Goal: Information Seeking & Learning: Learn about a topic

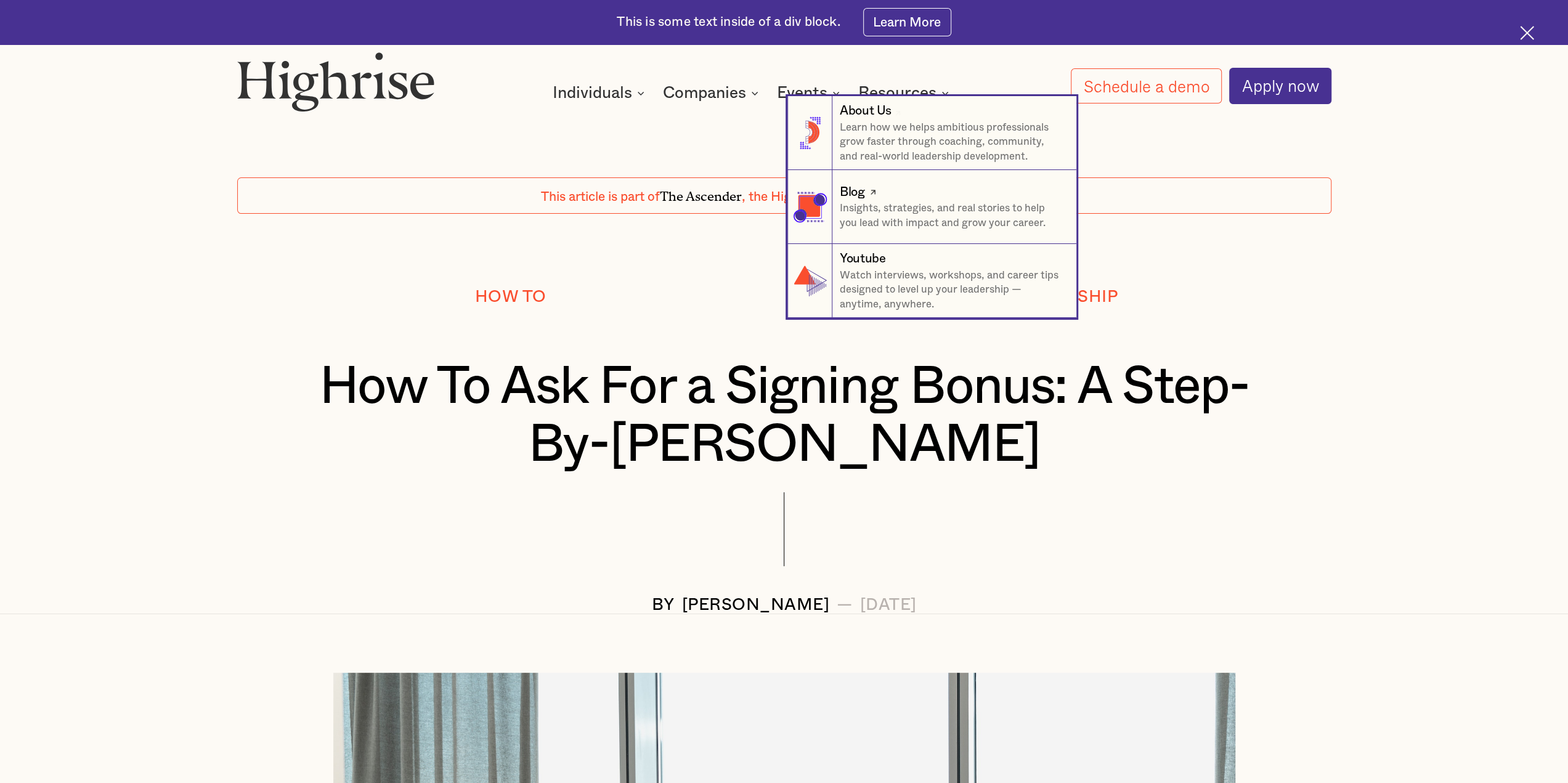
click at [855, 197] on div "Blog" at bounding box center [852, 192] width 24 height 18
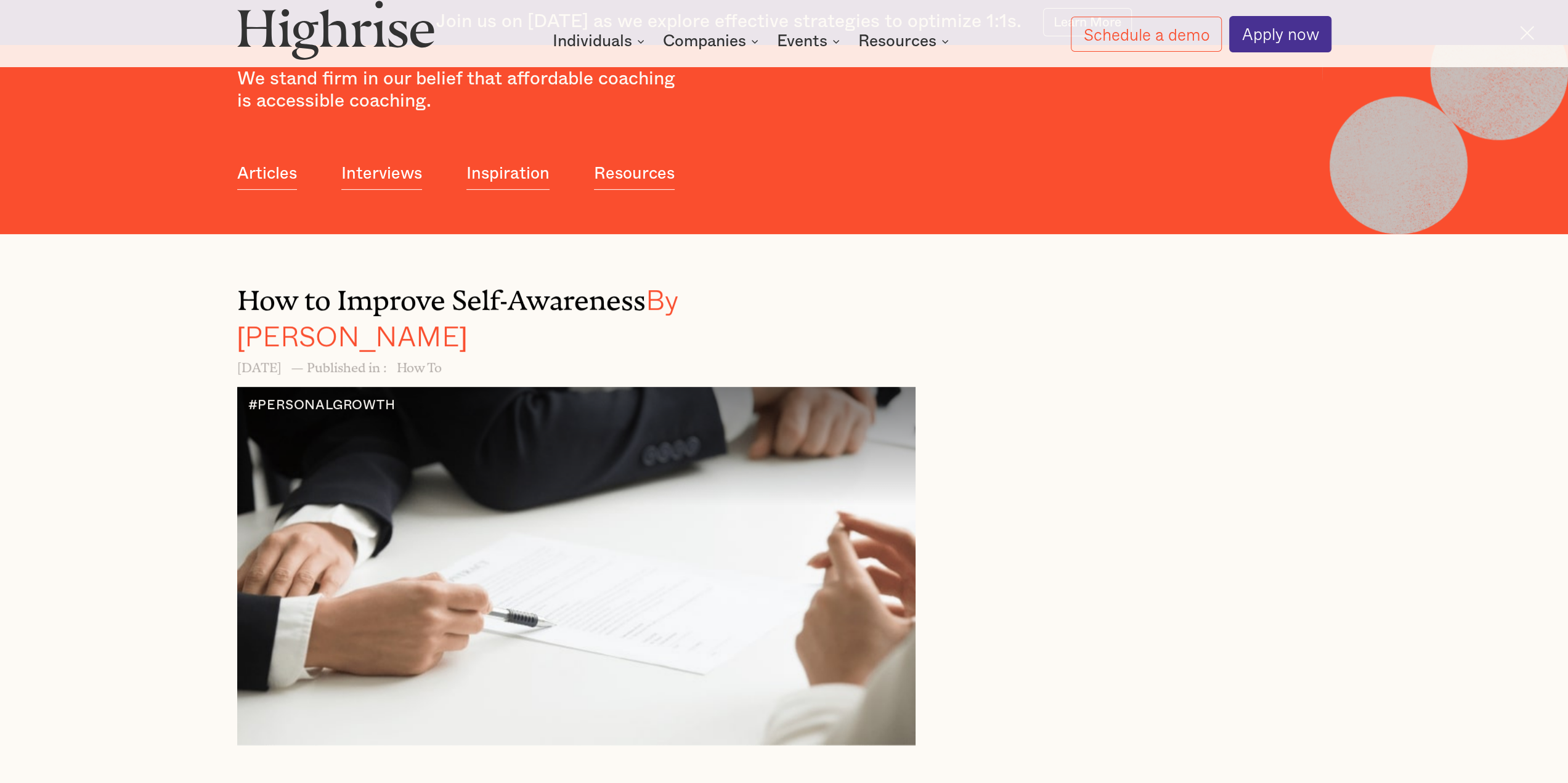
scroll to position [554, 0]
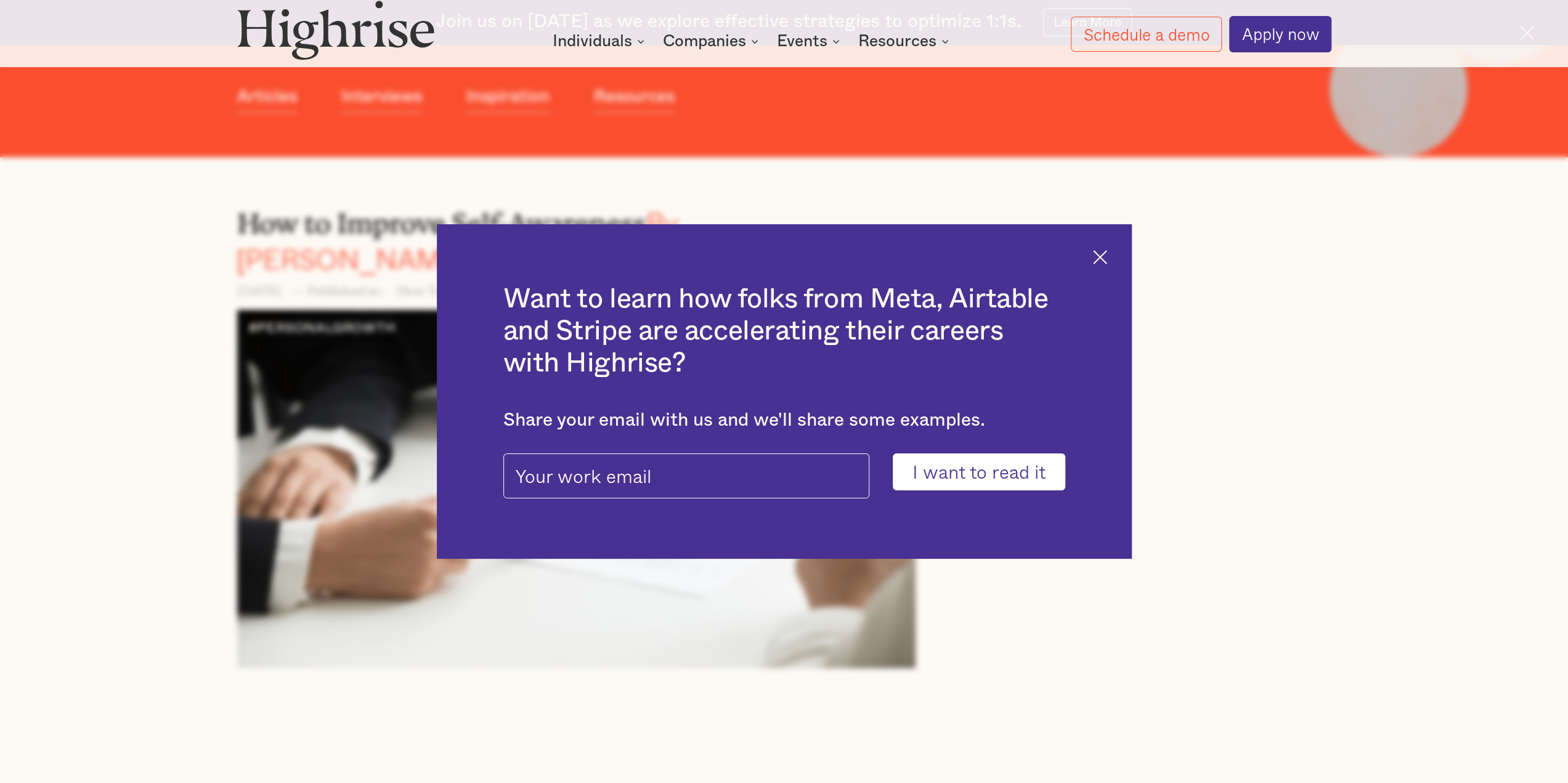
click at [1105, 256] on img at bounding box center [1100, 257] width 14 height 14
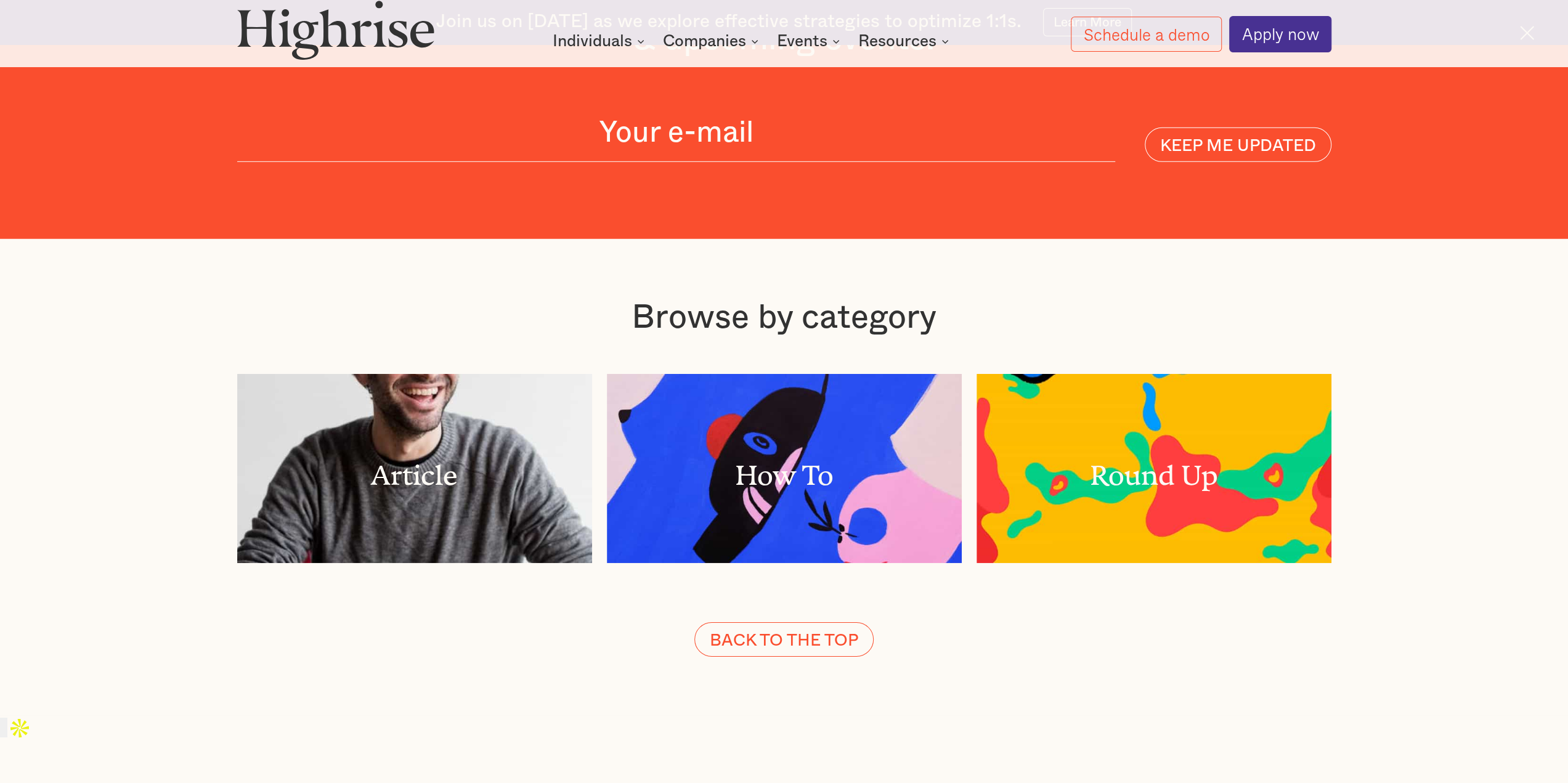
scroll to position [3766, 0]
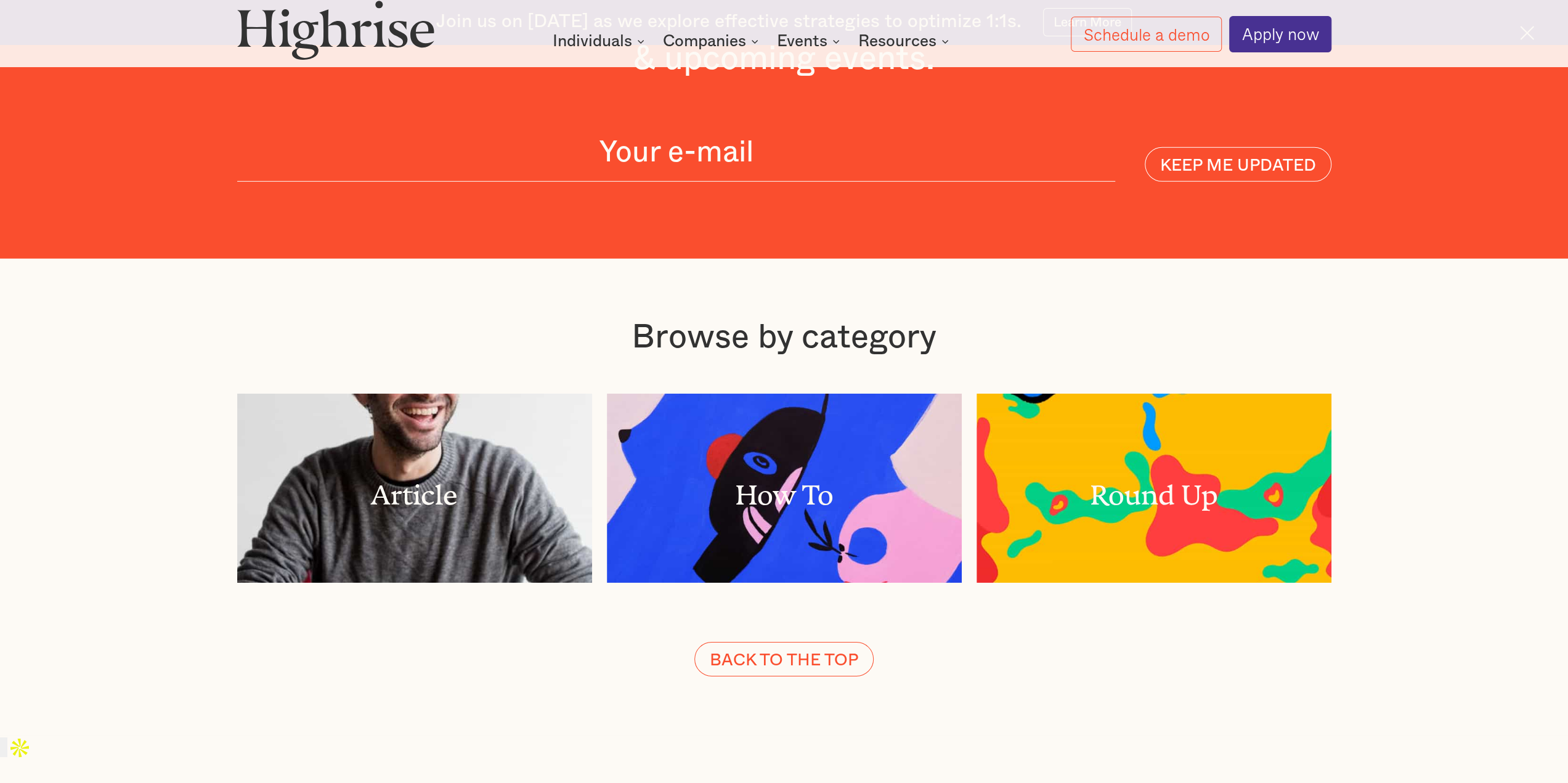
click at [596, 423] on div "Article How To Round Up" at bounding box center [784, 488] width 1094 height 189
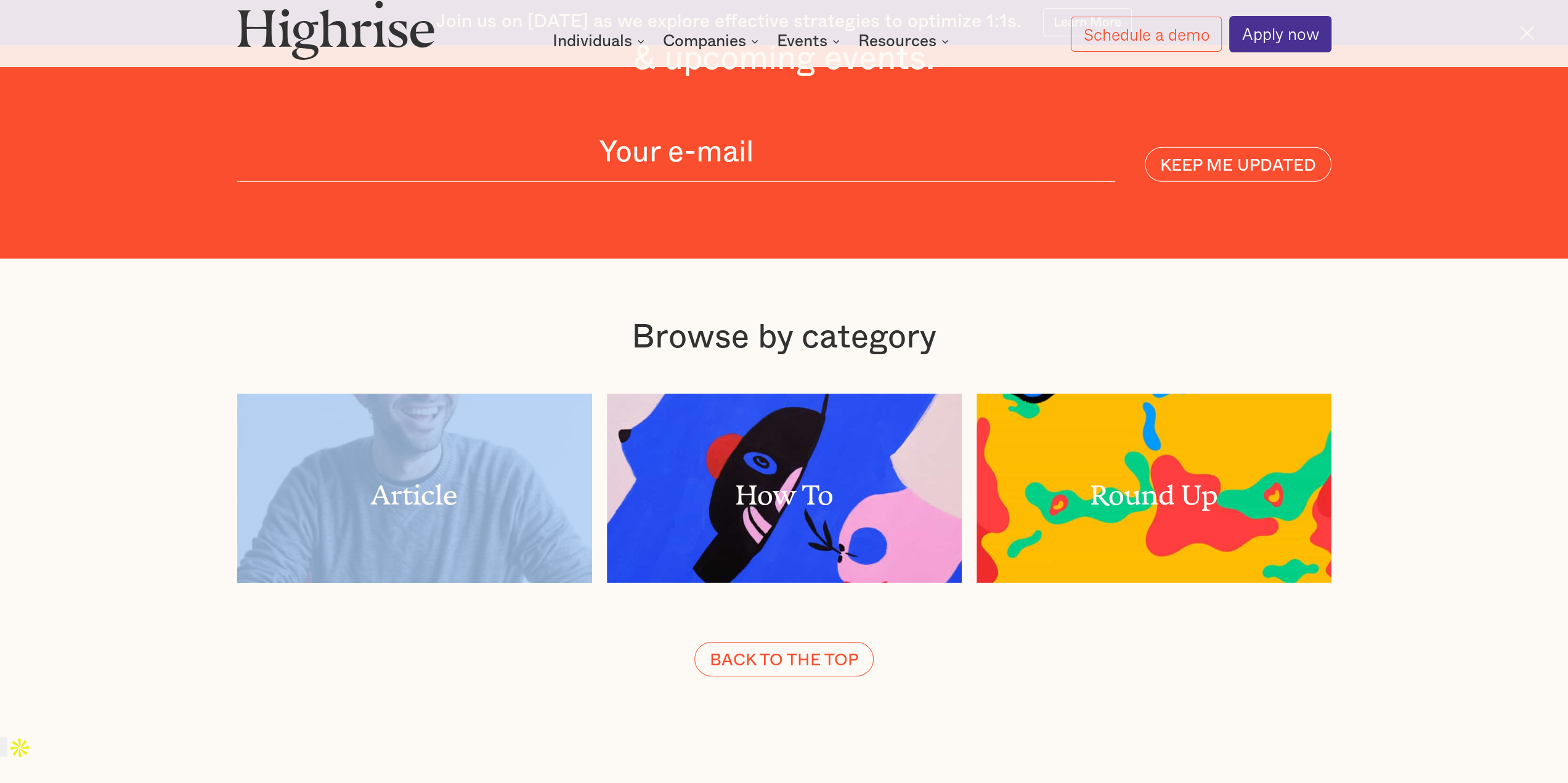
click at [596, 423] on div "Article How To Round Up" at bounding box center [784, 488] width 1094 height 189
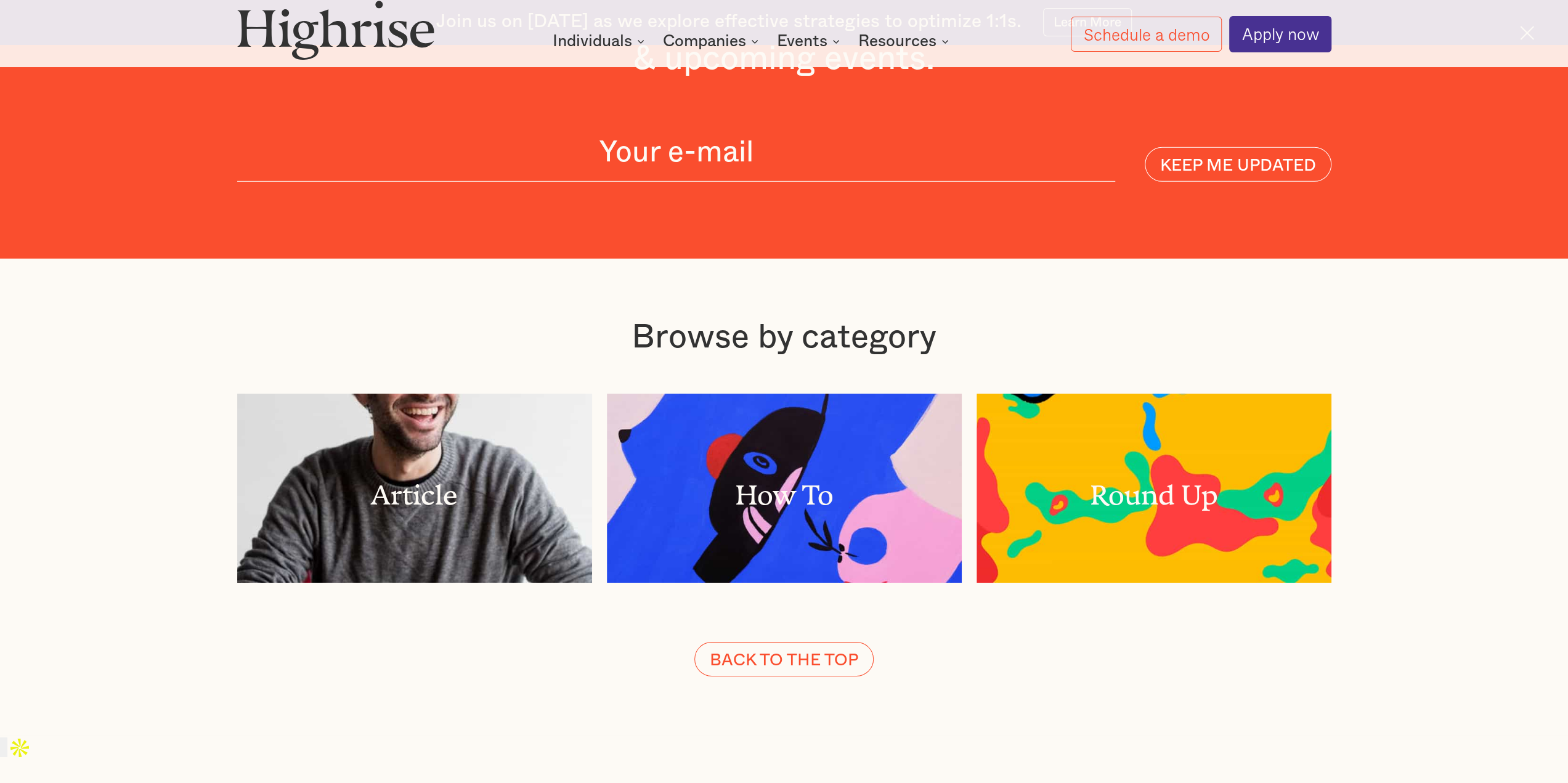
click at [610, 642] on div "BACK TO THE TOP" at bounding box center [784, 659] width 1094 height 34
click at [966, 428] on div "Article How To Round Up" at bounding box center [784, 488] width 1094 height 189
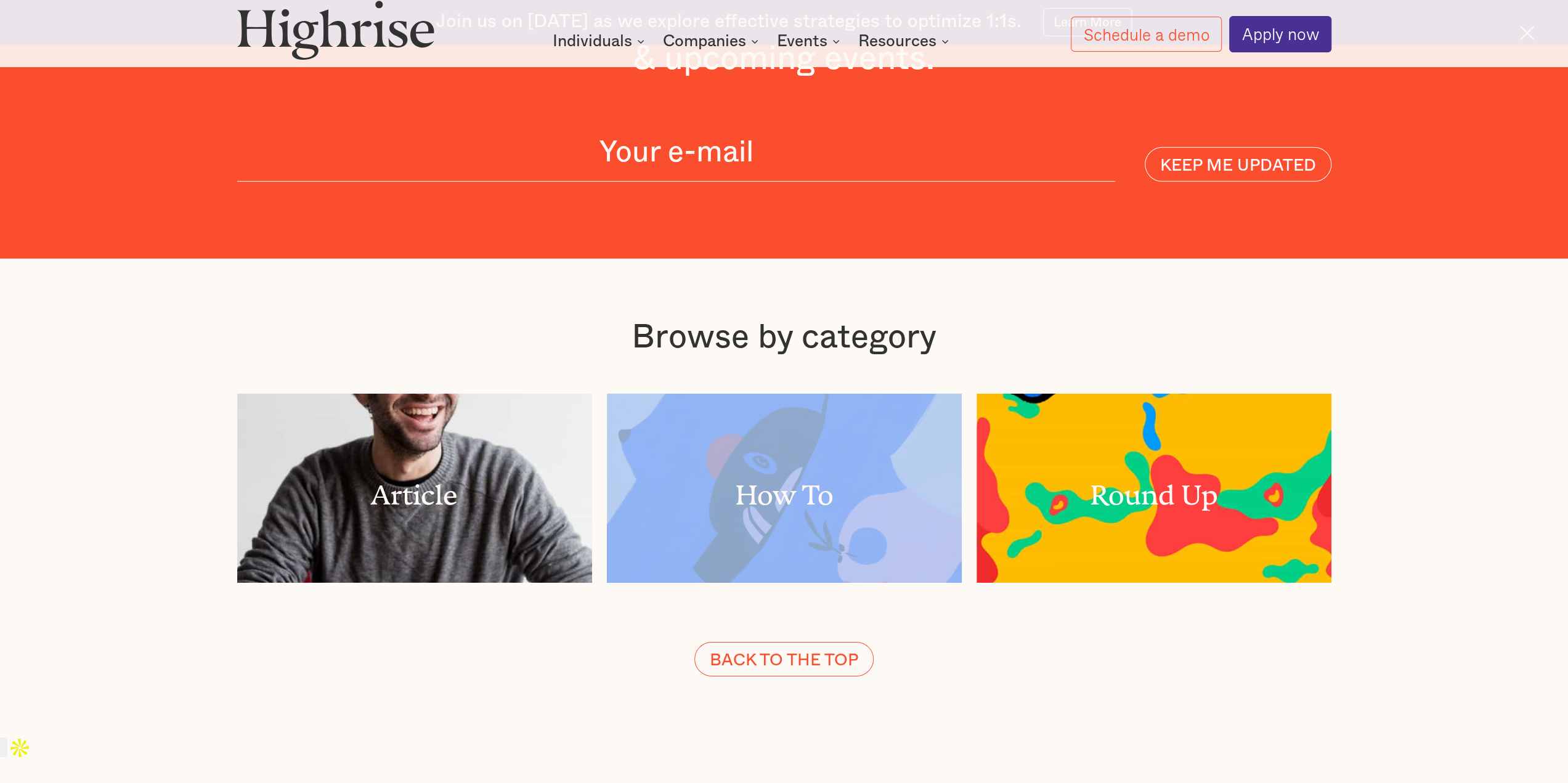
click at [966, 428] on div "Article How To Round Up" at bounding box center [784, 488] width 1094 height 189
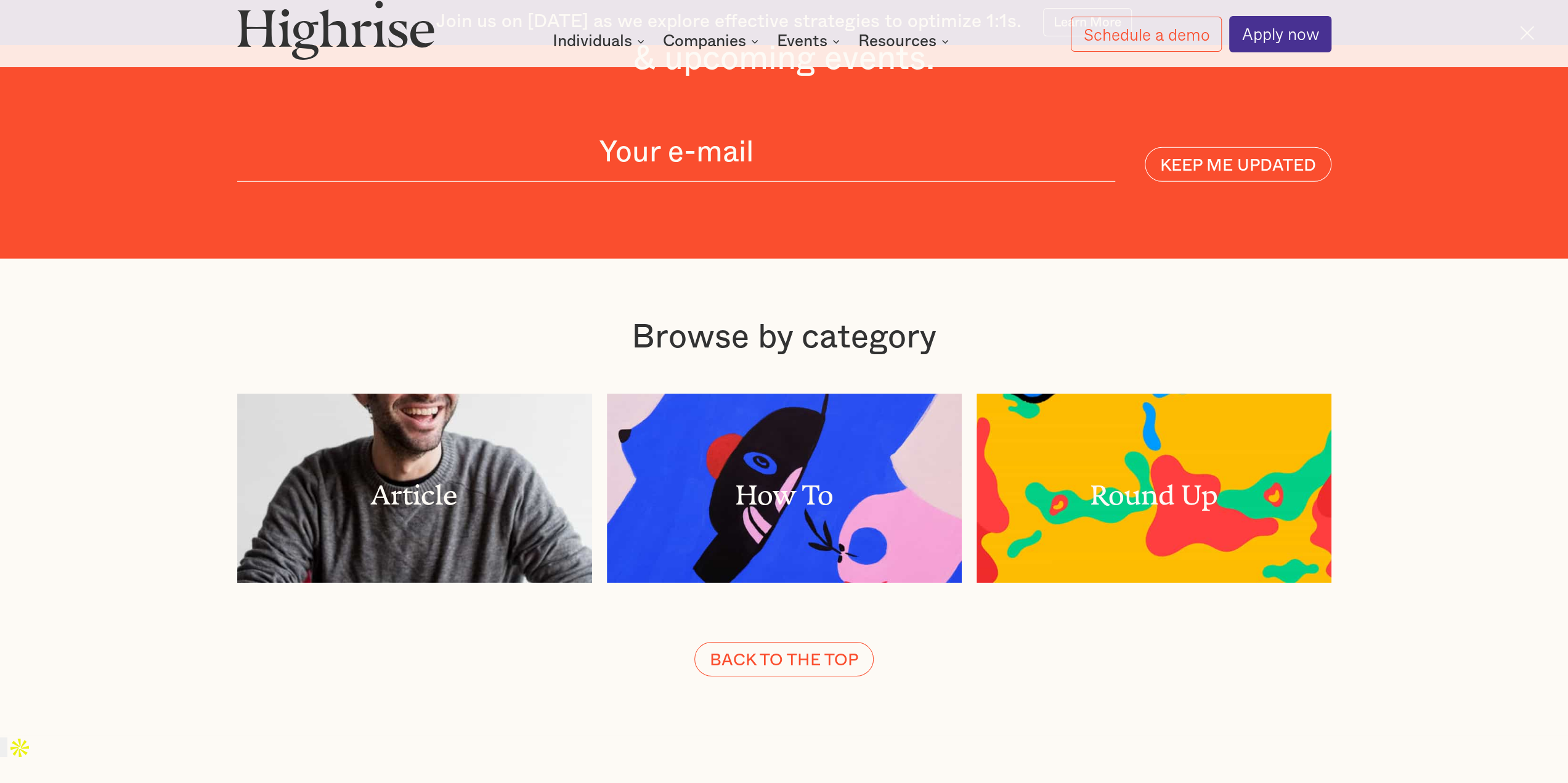
click at [671, 642] on div "BACK TO THE TOP" at bounding box center [784, 659] width 1094 height 34
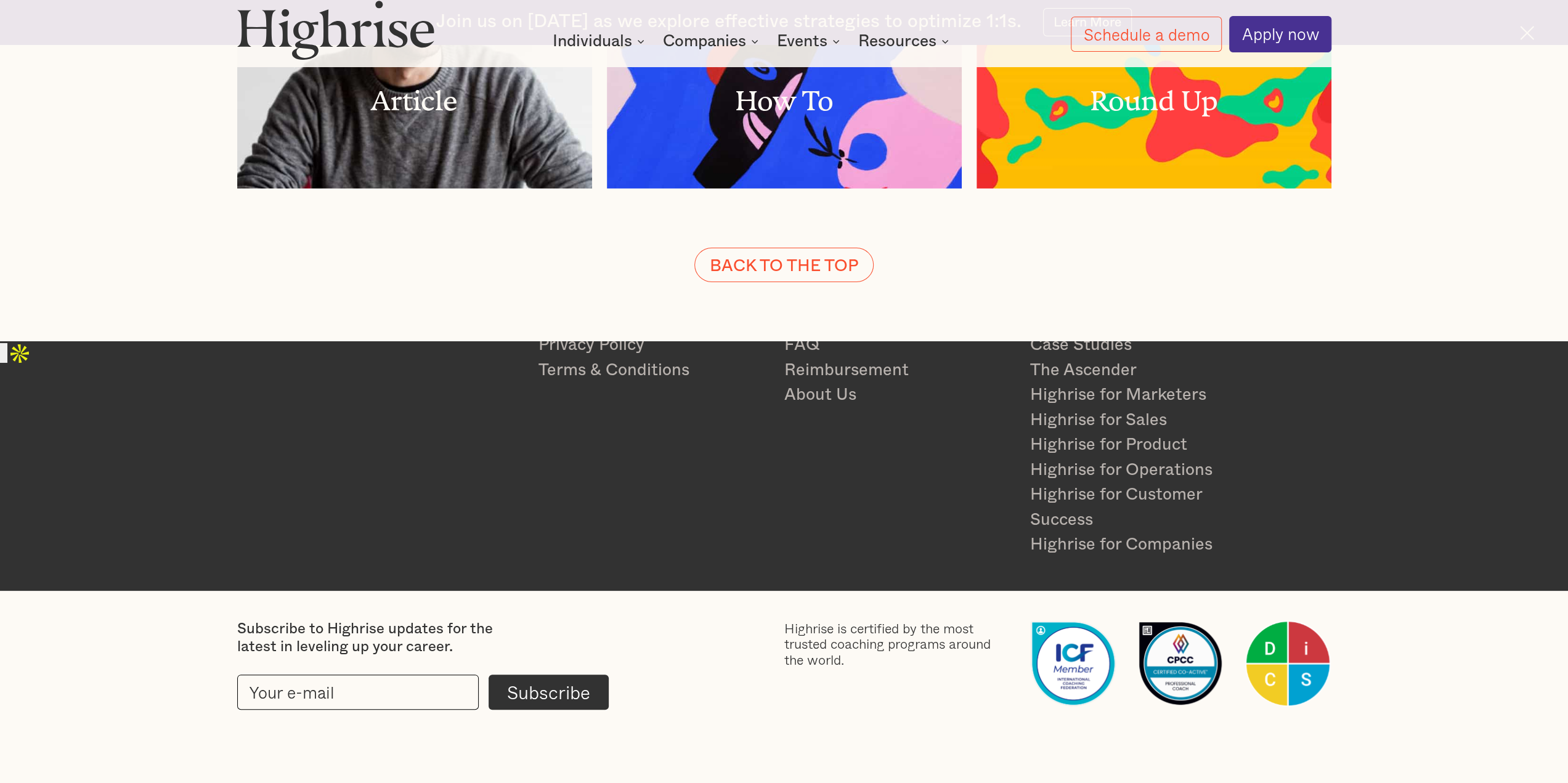
scroll to position [4172, 0]
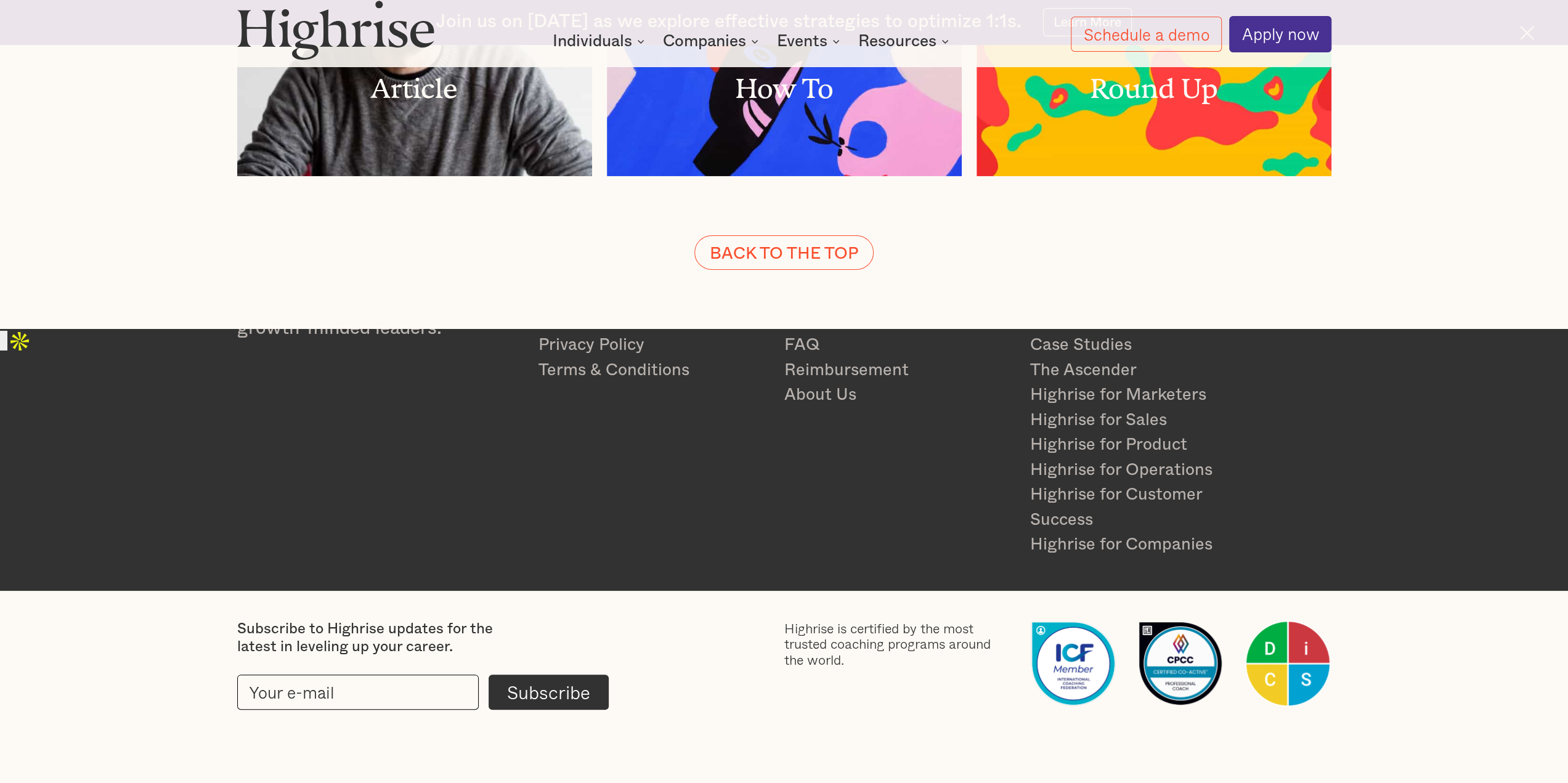
drag, startPoint x: 878, startPoint y: 513, endPoint x: 886, endPoint y: 469, distance: 44.7
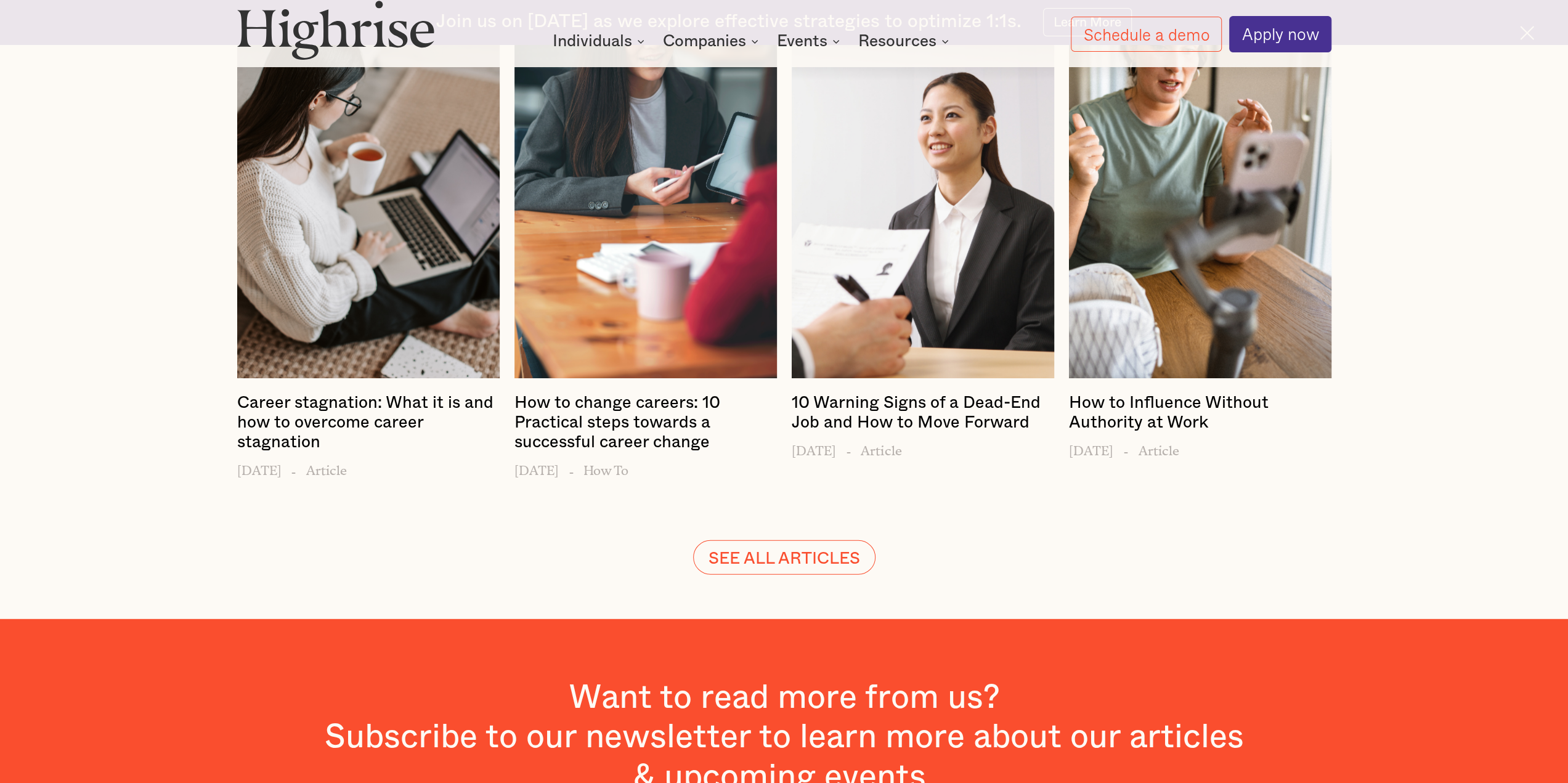
scroll to position [3022, 0]
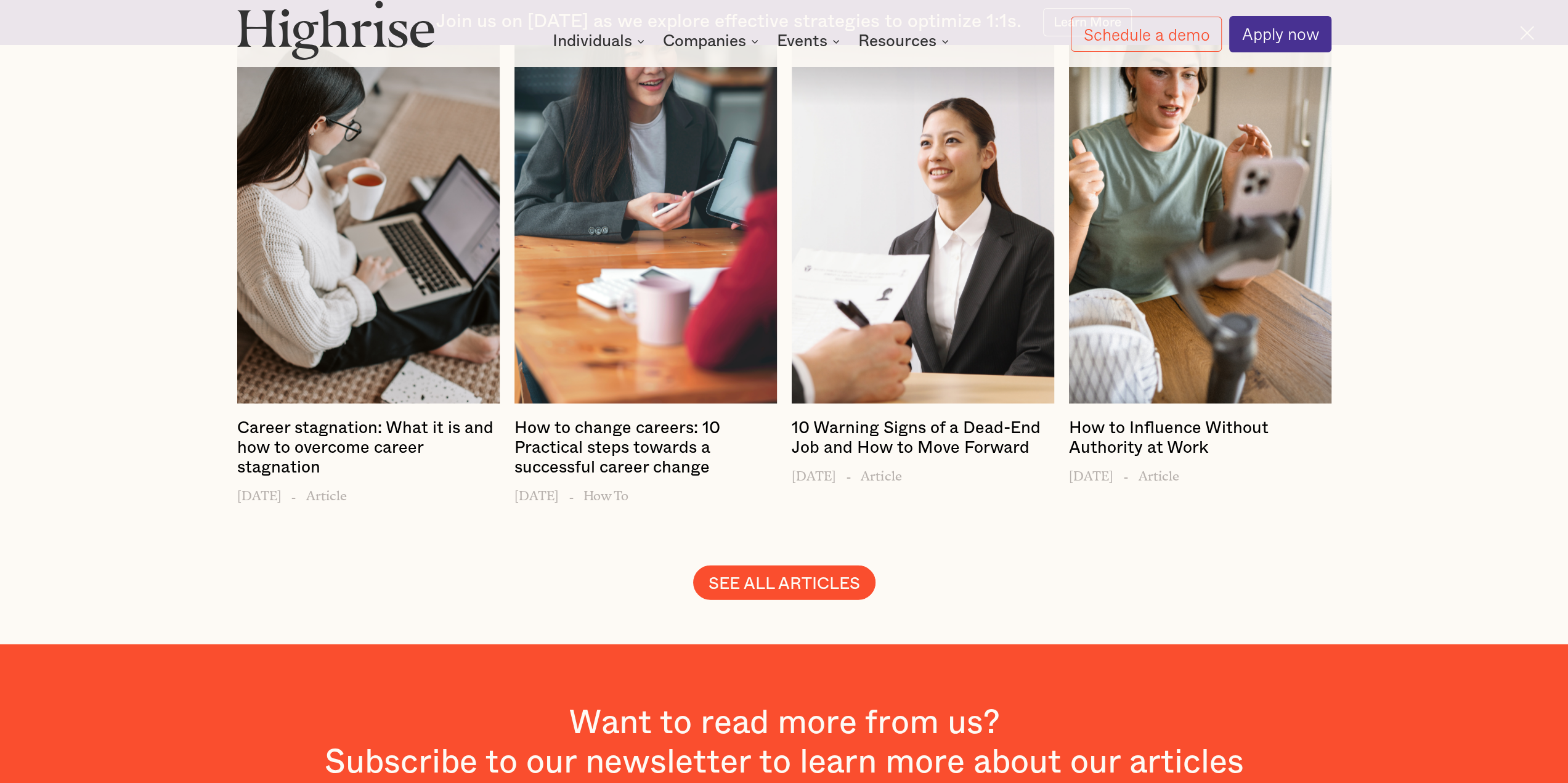
click at [763, 565] on link "SEE ALL ARTICLES" at bounding box center [784, 582] width 182 height 34
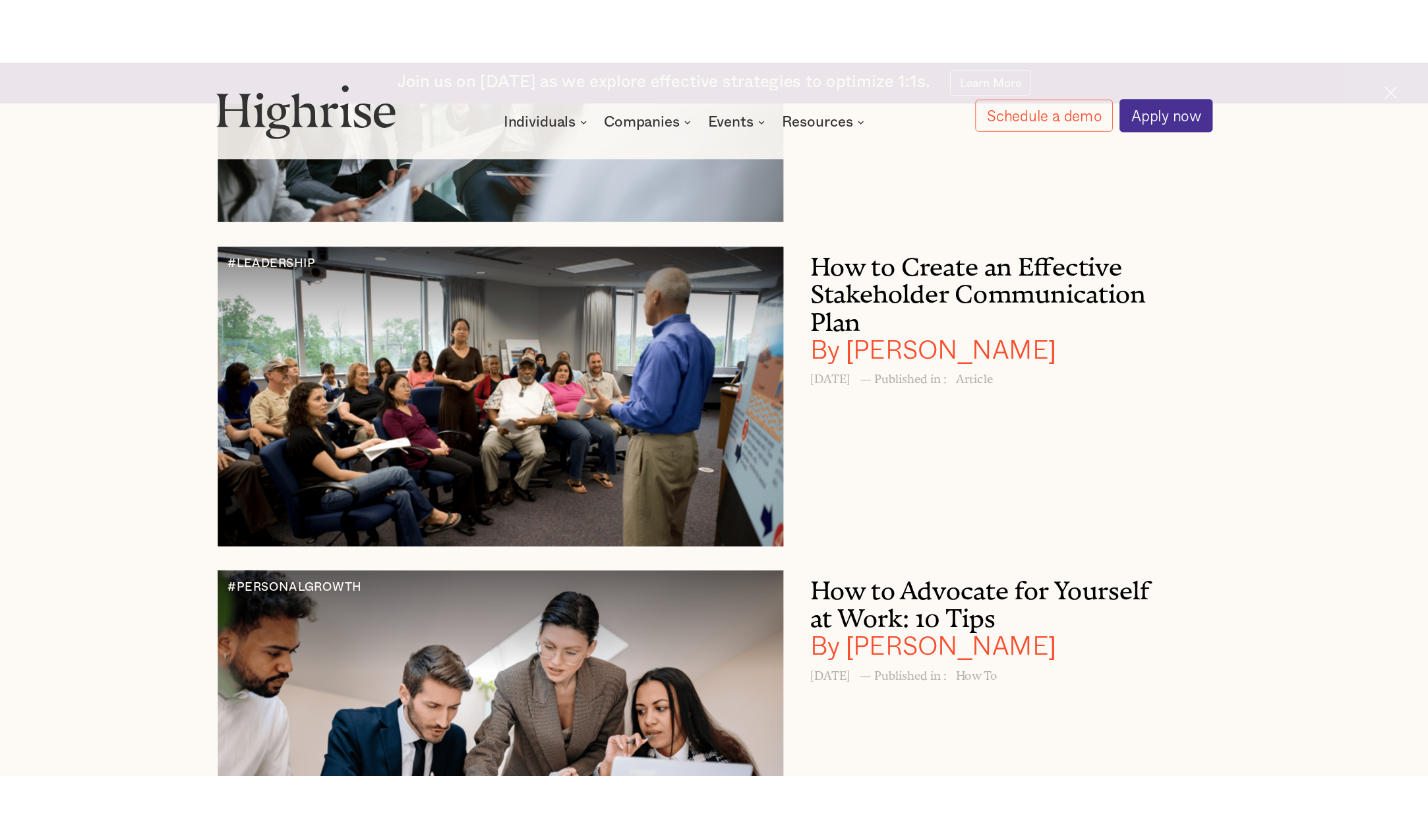
scroll to position [3288, 0]
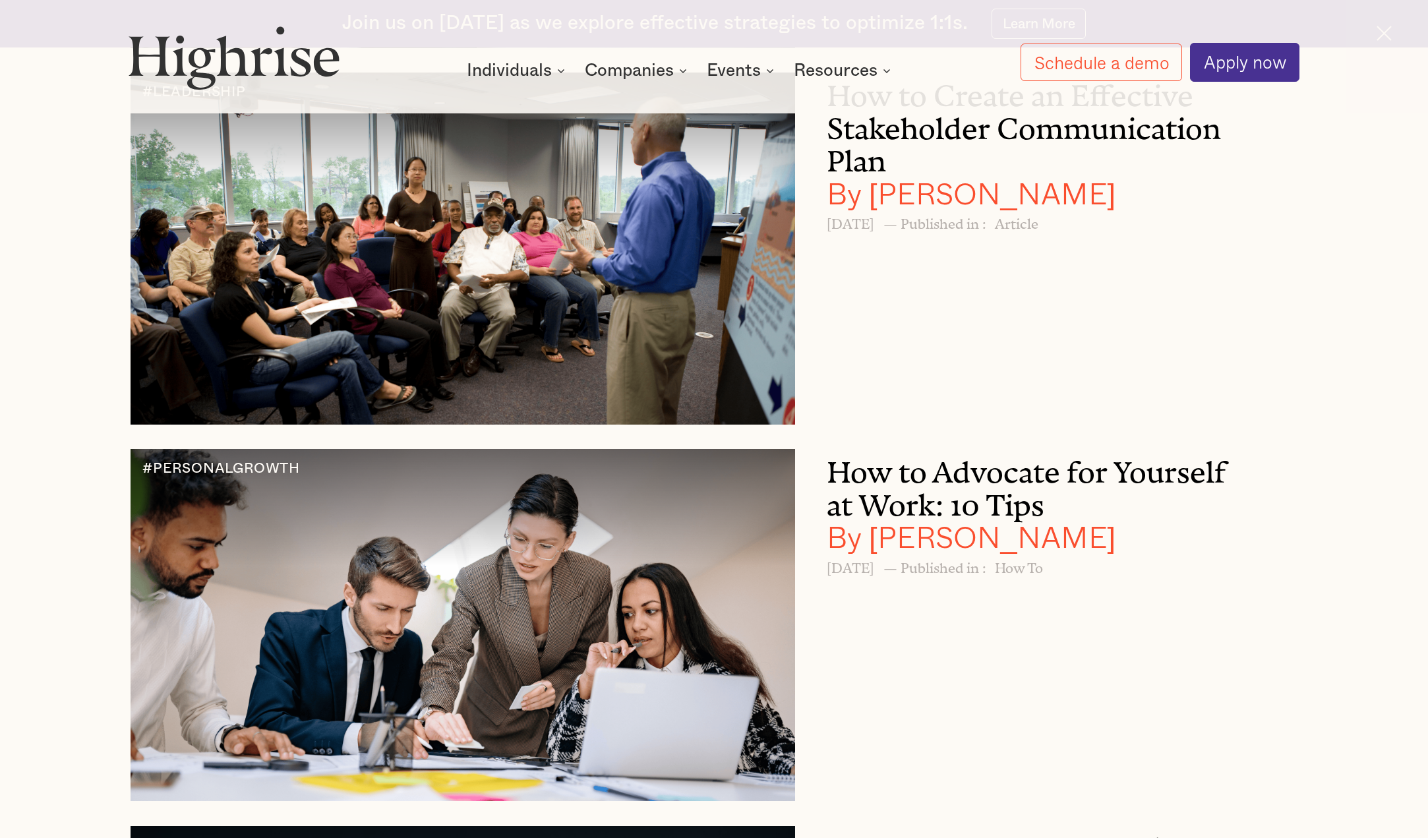
drag, startPoint x: 823, startPoint y: 433, endPoint x: 823, endPoint y: 440, distance: 7.3
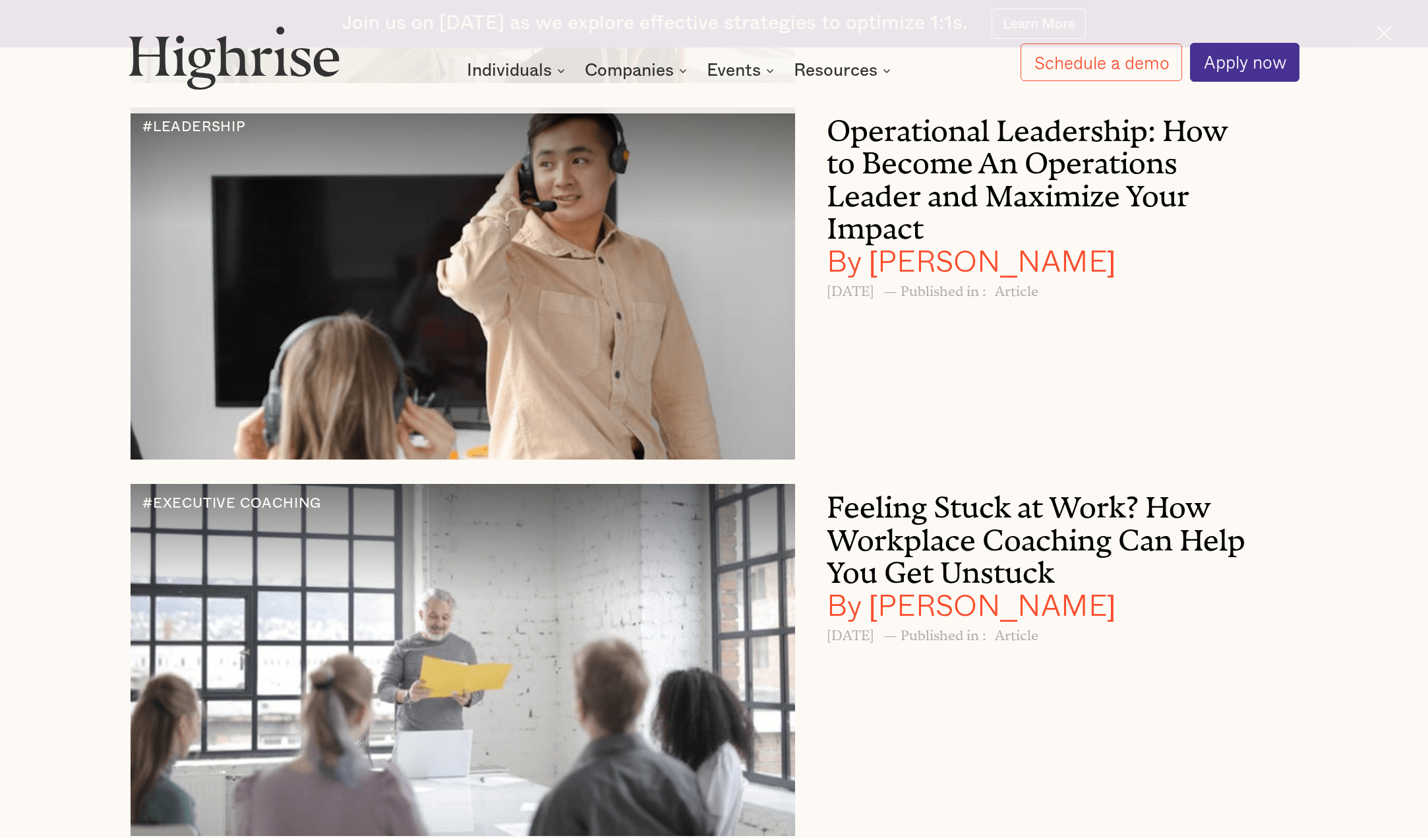
scroll to position [37893, 0]
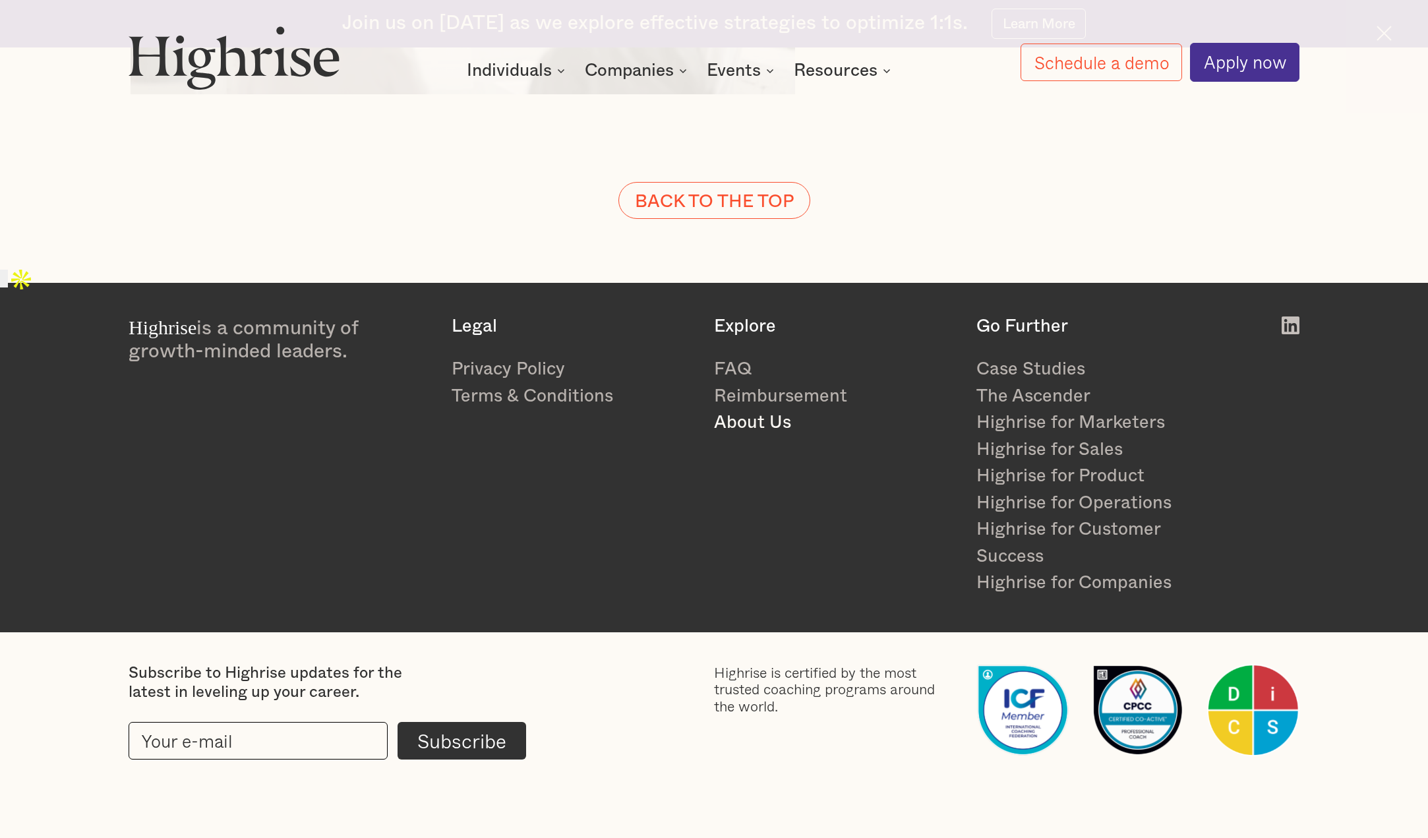
click at [746, 425] on link "About Us" at bounding box center [834, 422] width 241 height 27
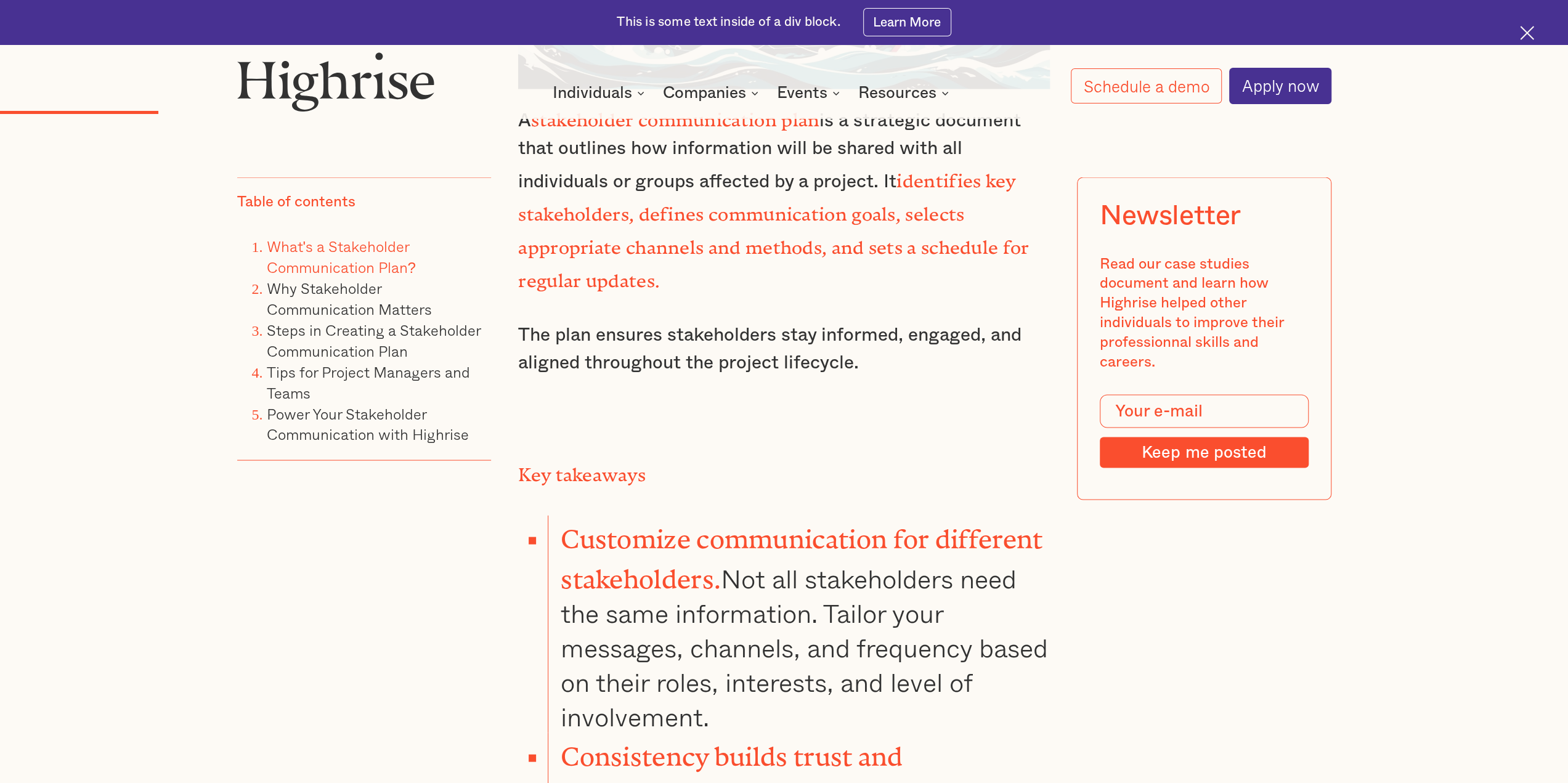
scroll to position [2376, 0]
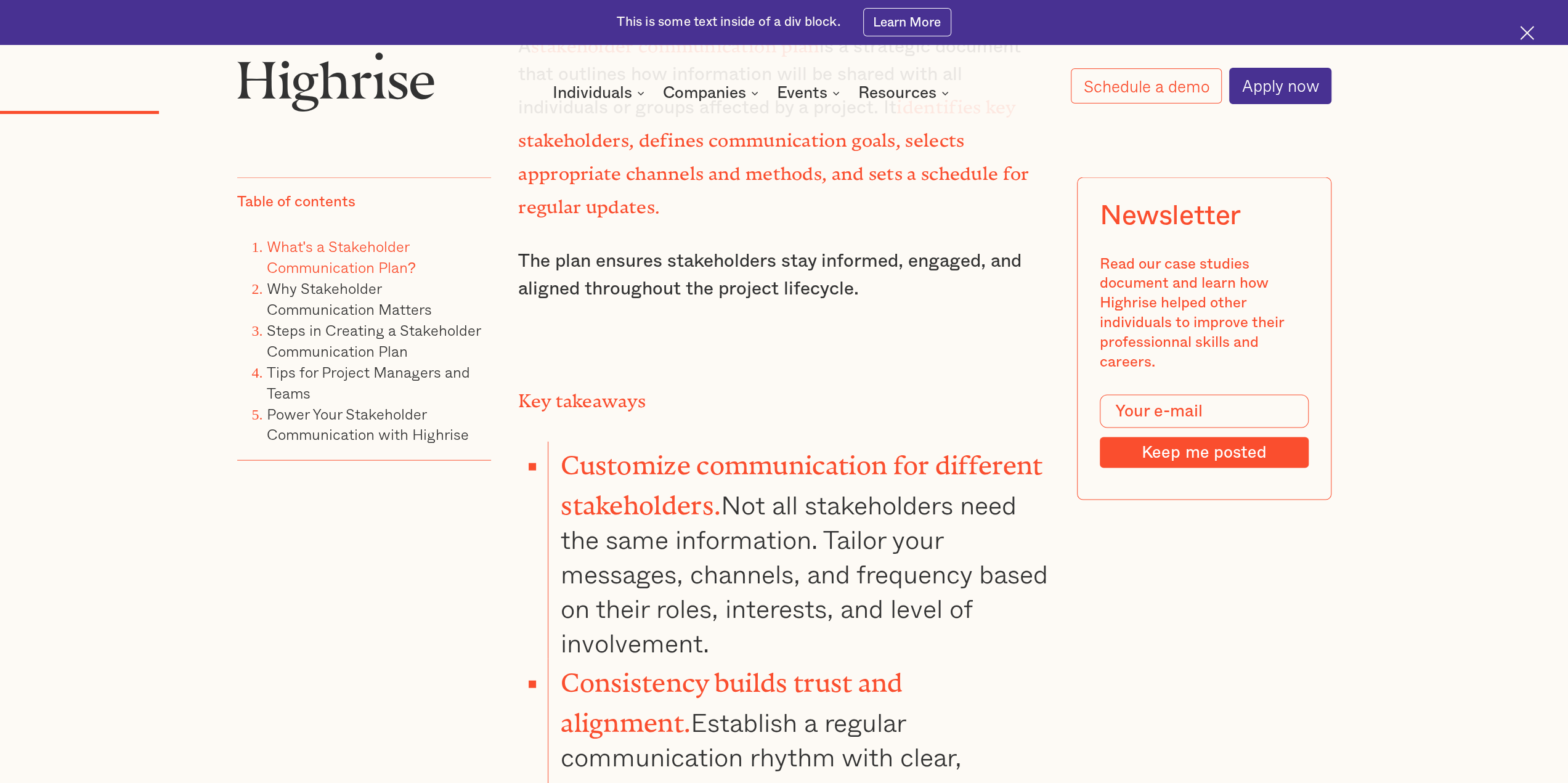
click at [762, 450] on strong "Customize communication for different stakeholders." at bounding box center [802, 478] width 482 height 57
click at [757, 129] on strong "identifies key stakeholders, defines communication goals, selects appropriate c…" at bounding box center [774, 152] width 511 height 112
click at [609, 160] on strong "identifies key stakeholders, defines communication goals, selects appropriate c…" at bounding box center [774, 152] width 511 height 112
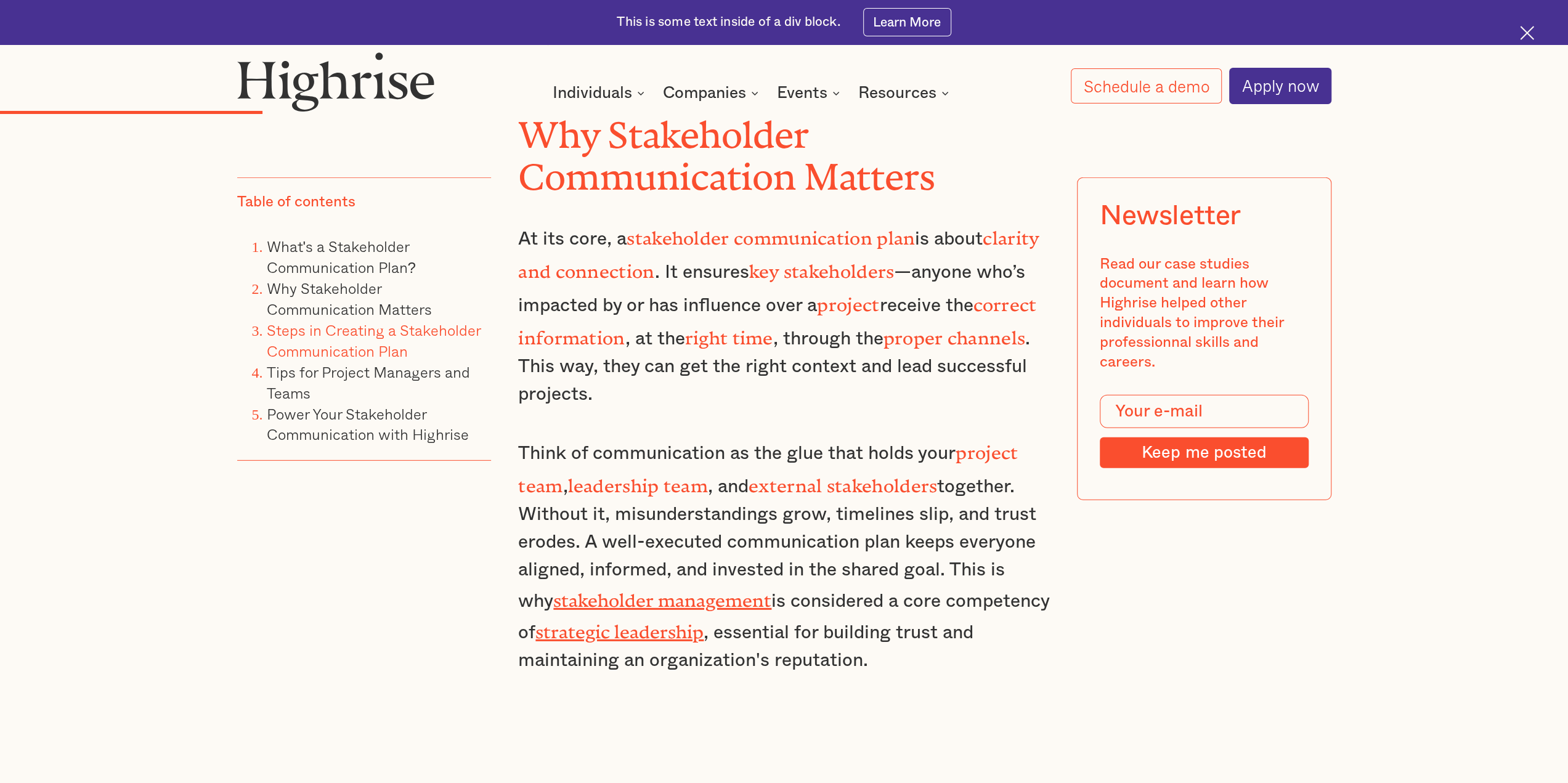
scroll to position [3371, 0]
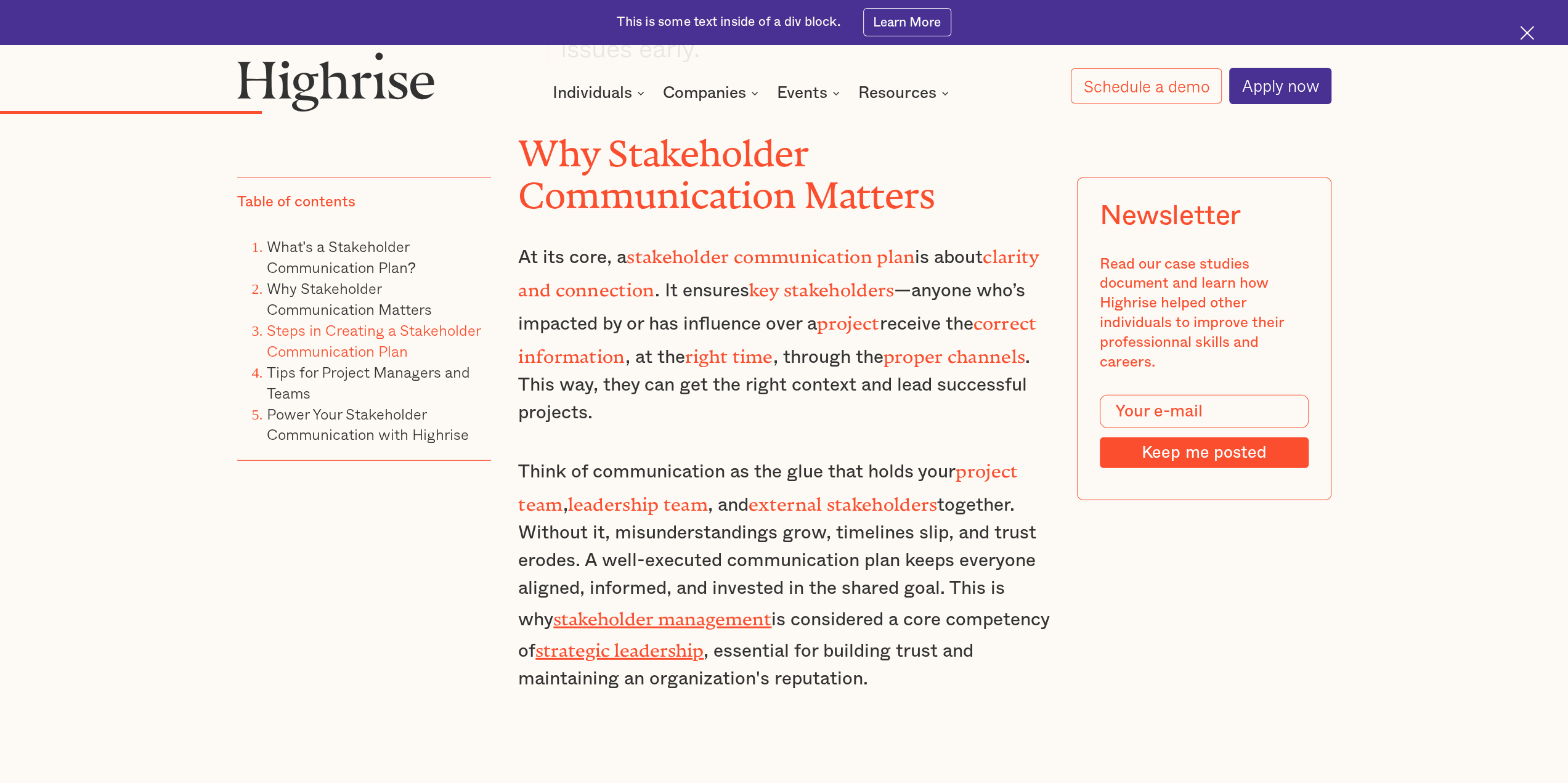
click at [818, 246] on strong "stakeholder communication plan" at bounding box center [771, 251] width 289 height 12
click at [808, 493] on strong "external stakeholders" at bounding box center [843, 499] width 189 height 12
drag, startPoint x: 826, startPoint y: 422, endPoint x: 826, endPoint y: 509, distance: 87.0
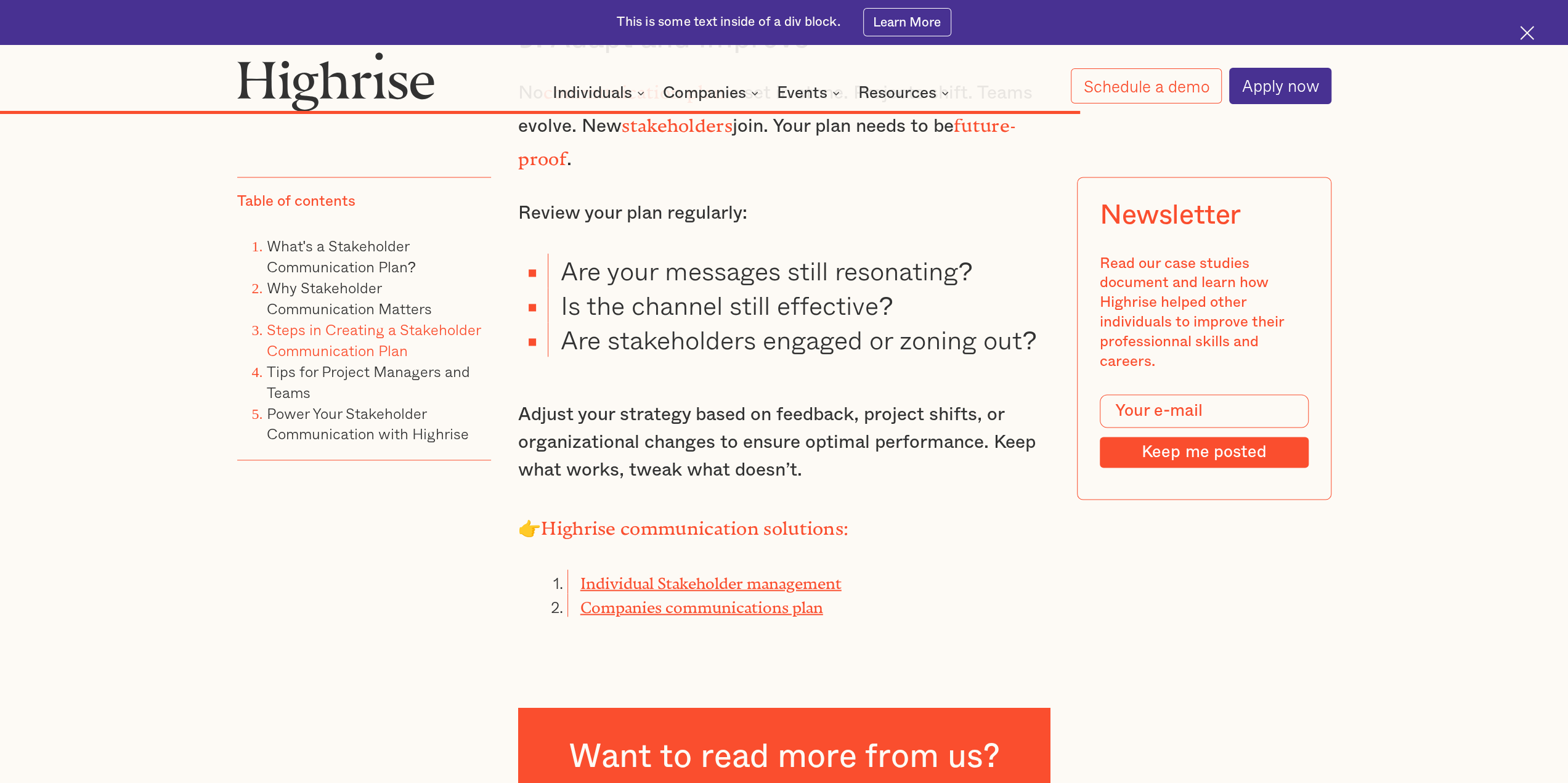
scroll to position [11475, 0]
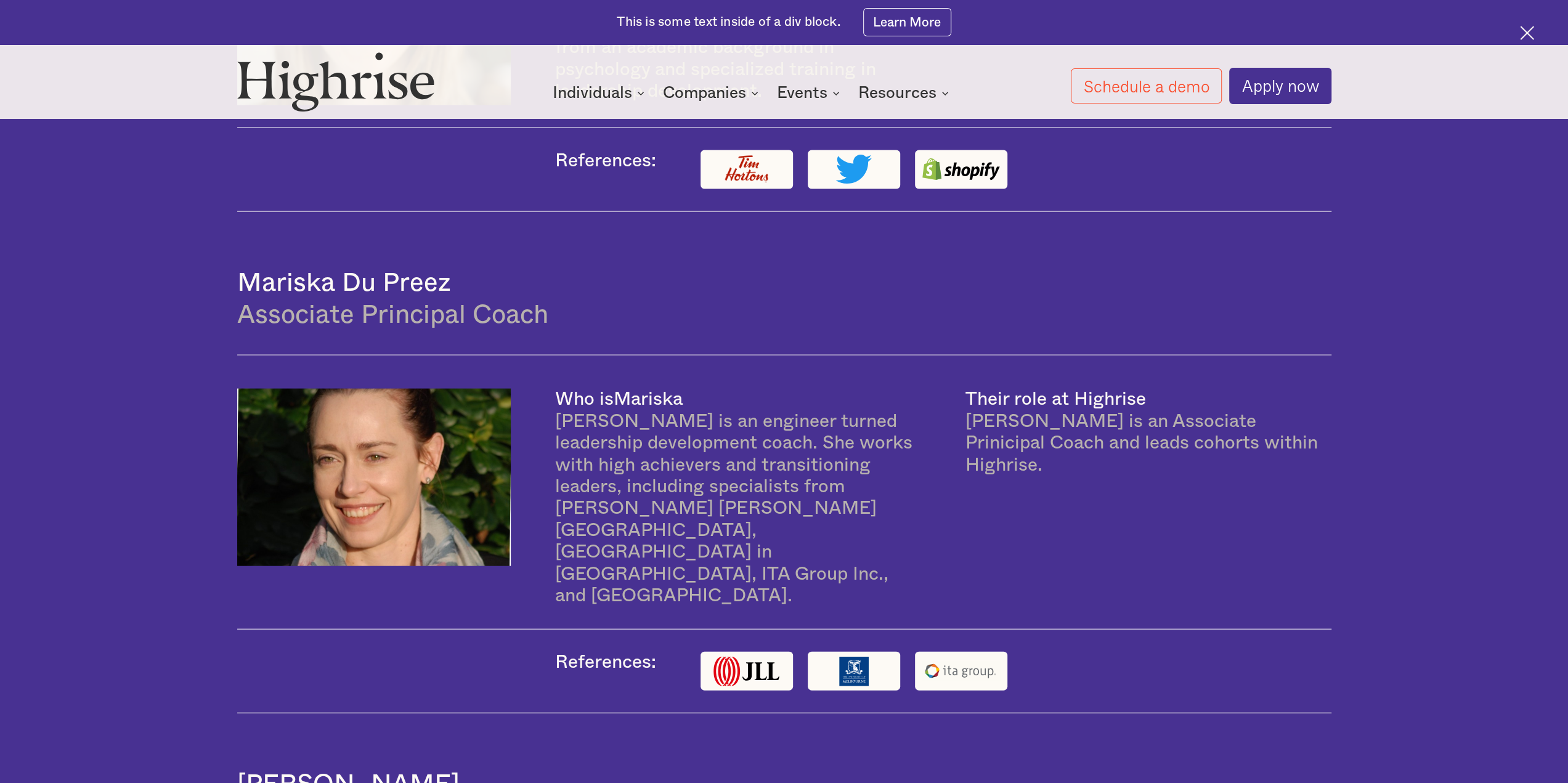
scroll to position [2570, 0]
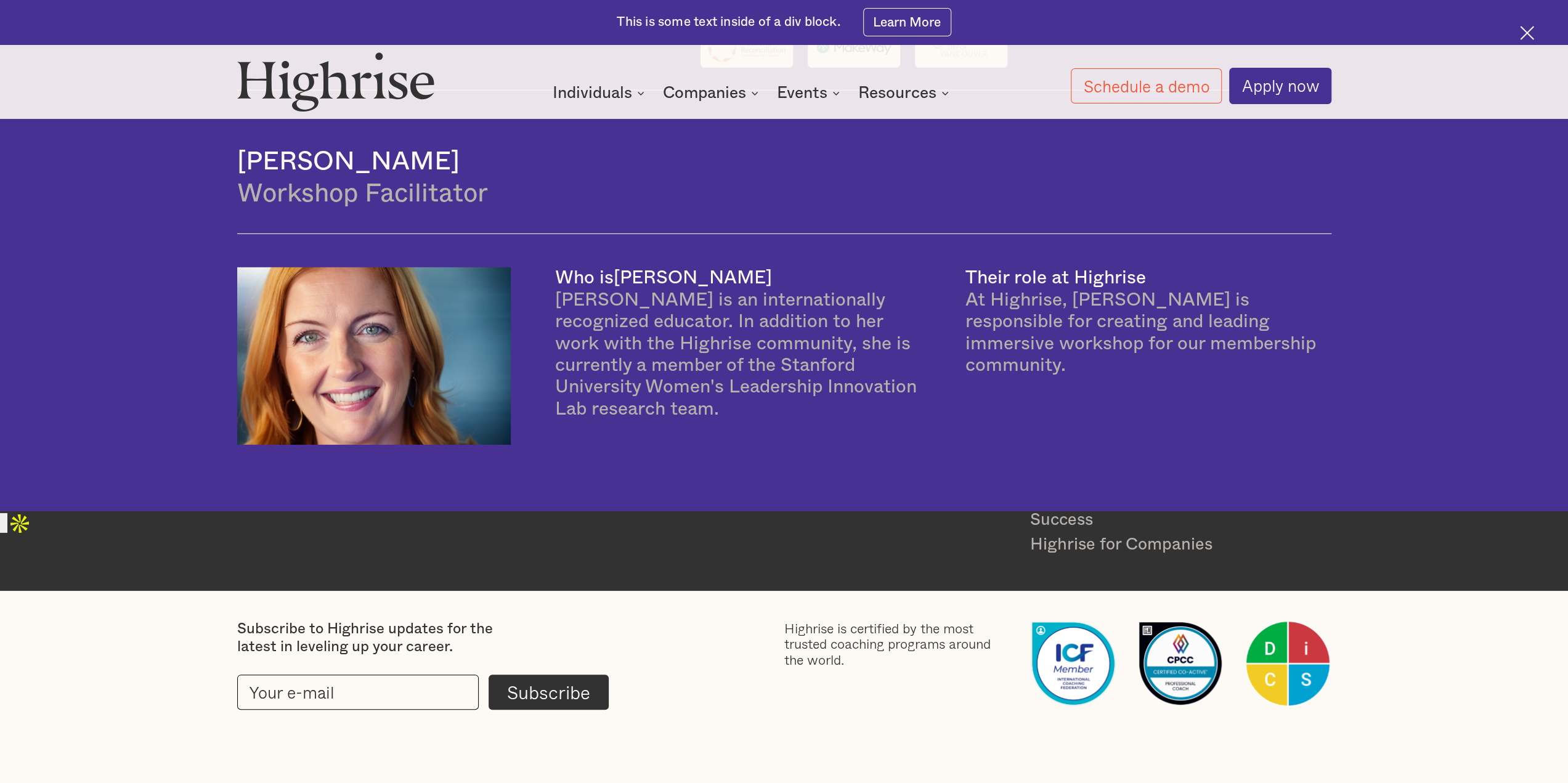
scroll to position [3841, 0]
